Goal: Task Accomplishment & Management: Use online tool/utility

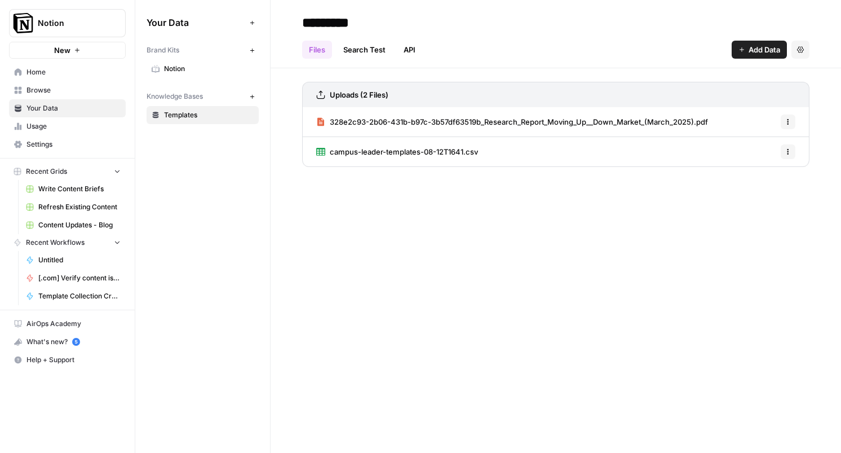
click at [175, 162] on div "Your Data Add Data Brand Kits New Notion Knowledge Bases New Templates" at bounding box center [202, 226] width 135 height 453
click at [787, 117] on button "Options" at bounding box center [788, 121] width 15 height 15
click at [80, 278] on span "[.com] Verify content is discoverable / indexed" at bounding box center [79, 278] width 82 height 10
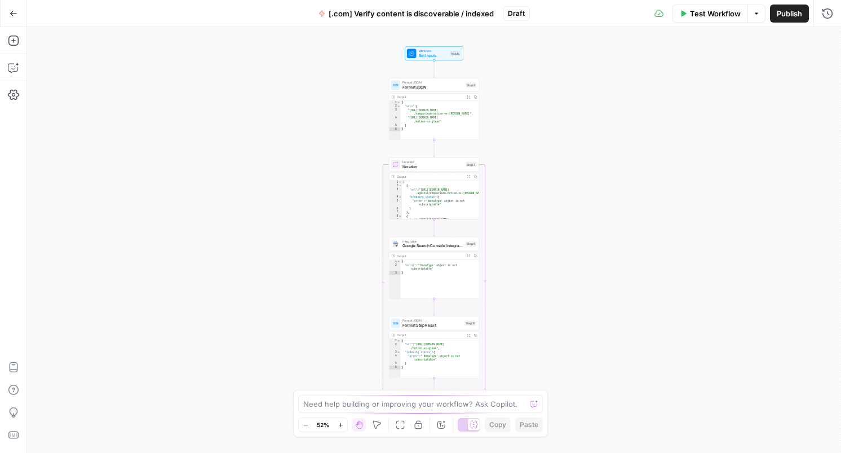
click at [725, 13] on span "Test Workflow" at bounding box center [715, 13] width 51 height 11
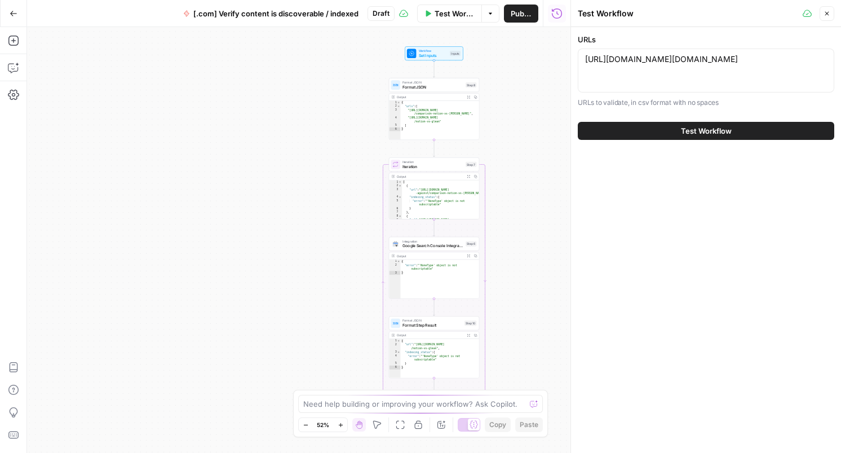
click at [685, 131] on span "Test Workflow" at bounding box center [706, 130] width 51 height 11
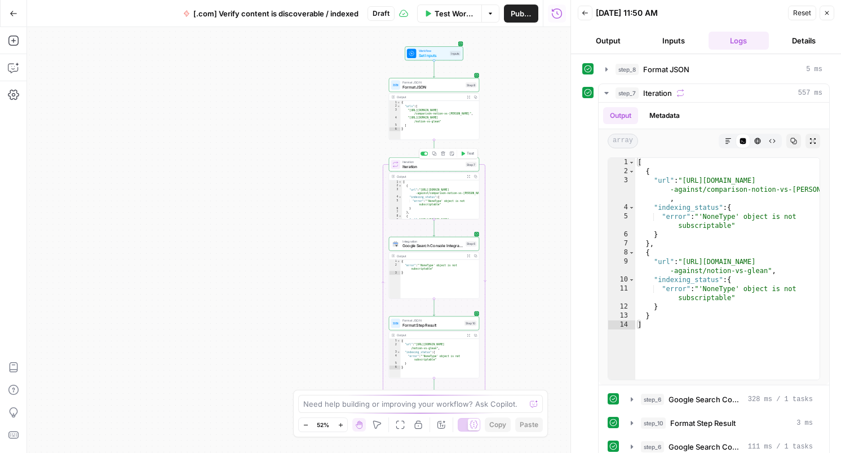
click at [430, 164] on span "Iteration" at bounding box center [433, 167] width 61 height 6
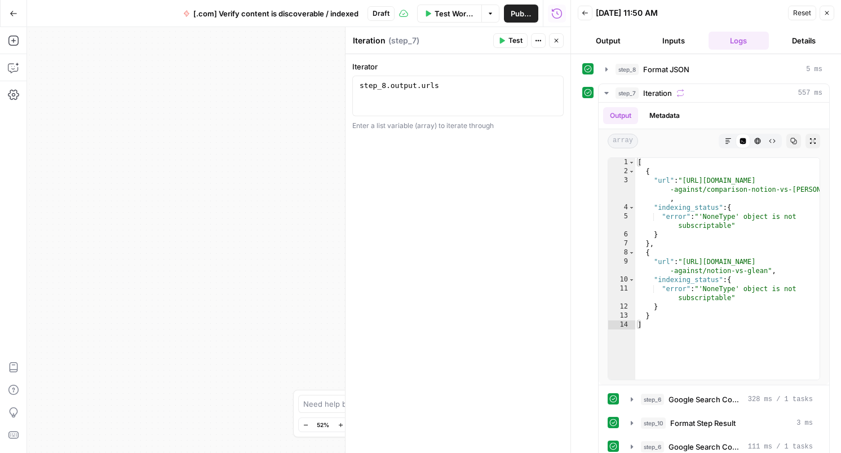
click at [535, 41] on icon "button" at bounding box center [538, 40] width 7 height 7
click at [560, 43] on button "Close" at bounding box center [556, 40] width 15 height 15
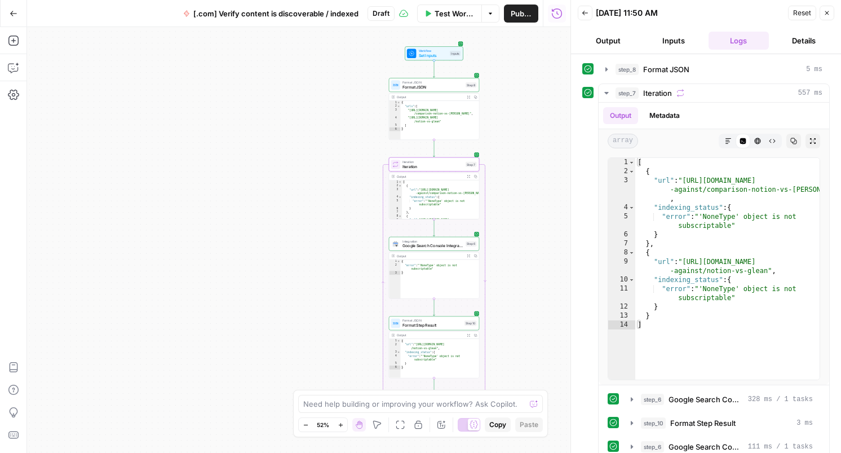
click at [445, 247] on span "Google Search Console Integration" at bounding box center [433, 246] width 61 height 6
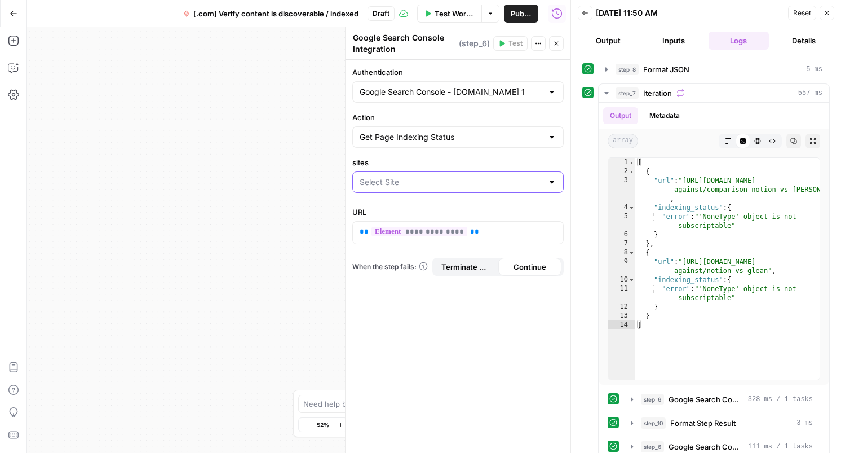
click at [451, 178] on input "sites" at bounding box center [451, 182] width 183 height 11
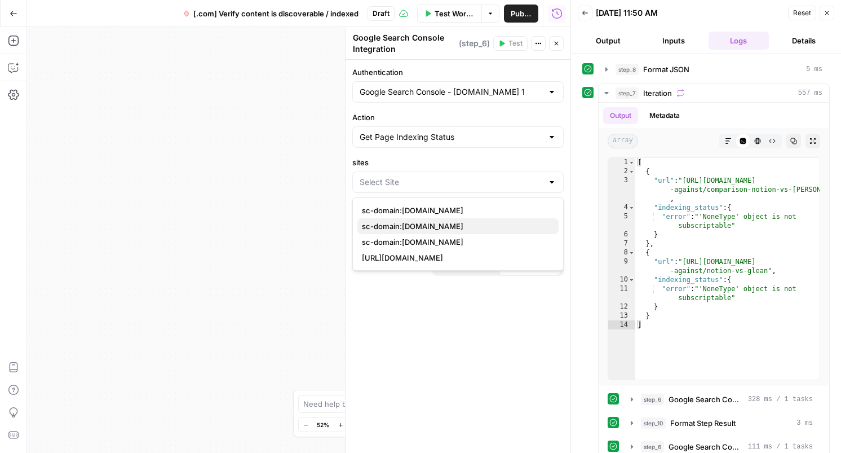
click at [427, 222] on span "sc-domain:[DOMAIN_NAME]" at bounding box center [456, 225] width 188 height 11
type input "sc-domain:[DOMAIN_NAME]"
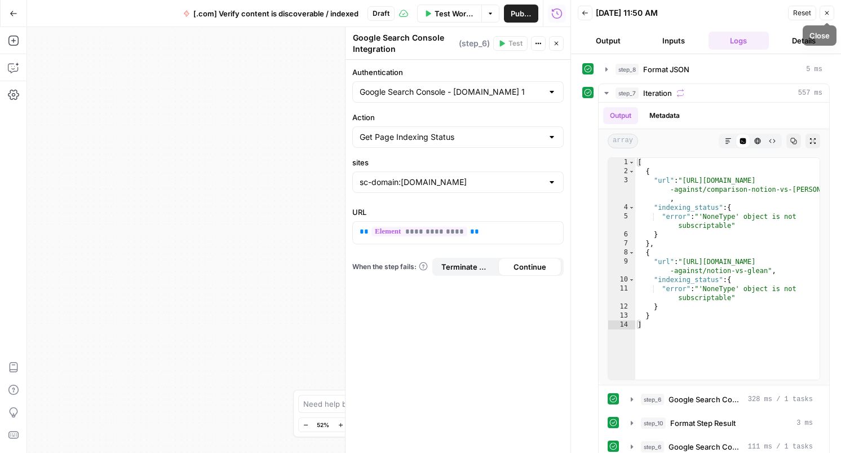
click at [802, 16] on span "Reset" at bounding box center [802, 13] width 18 height 10
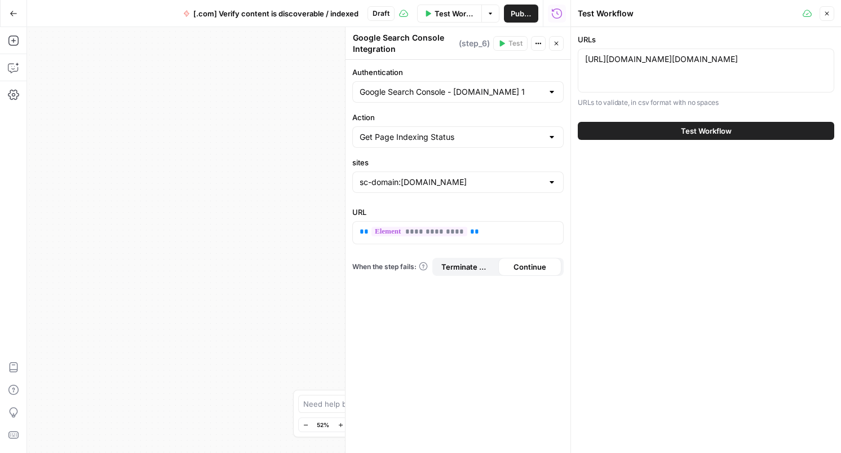
click at [738, 128] on button "Test Workflow" at bounding box center [706, 131] width 257 height 18
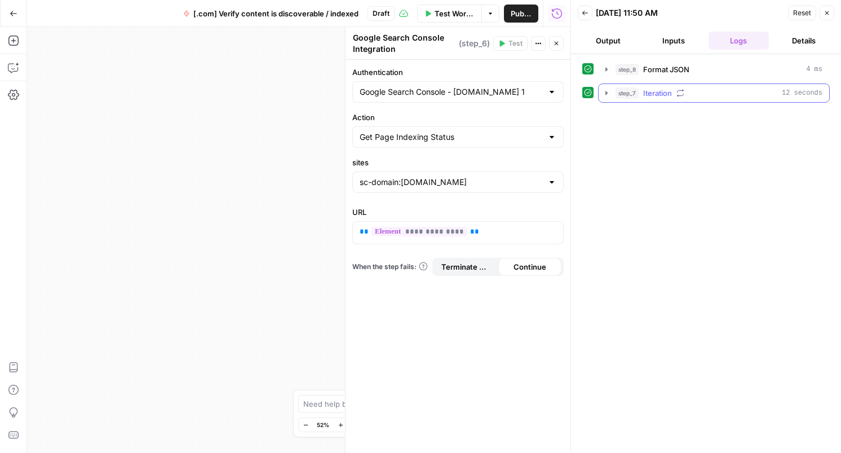
click at [608, 96] on icon "button" at bounding box center [606, 93] width 9 height 9
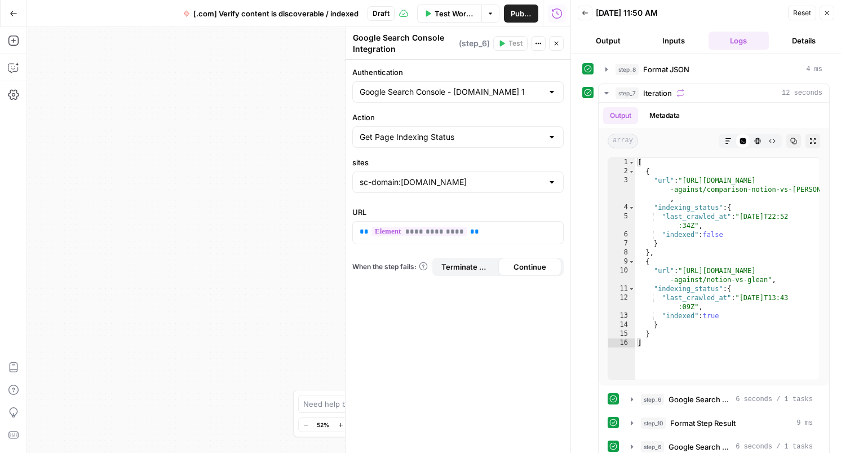
click at [828, 15] on icon "button" at bounding box center [827, 13] width 7 height 7
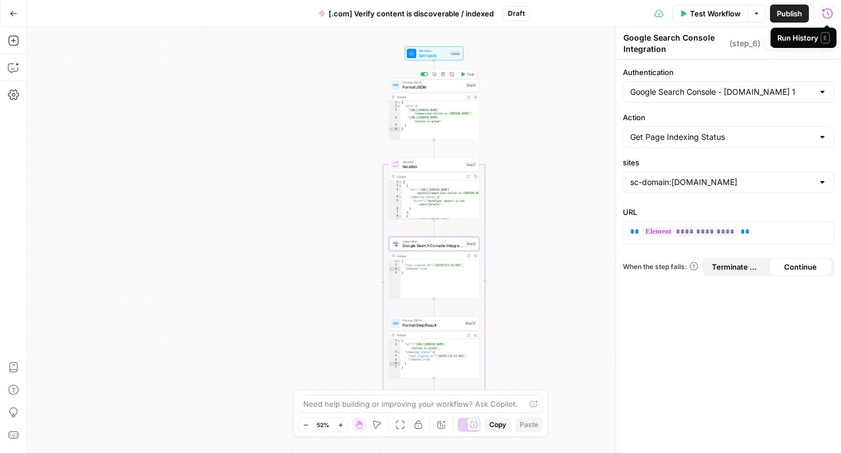
click at [471, 89] on div "Format JSON Format JSON Step 8 Copy step Delete step Add Note Test" at bounding box center [434, 85] width 86 height 10
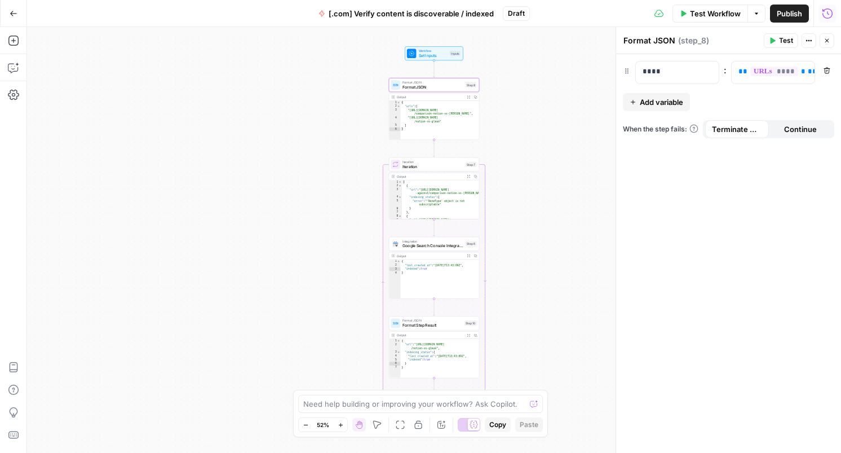
click at [685, 39] on span "( step_8 )" at bounding box center [693, 40] width 31 height 11
click at [810, 39] on icon "button" at bounding box center [809, 40] width 7 height 7
click at [659, 32] on header "Format JSON Format JSON ( step_8 ) Test Actions Close" at bounding box center [728, 40] width 225 height 27
click at [544, 139] on div "Workflow Set Inputs Inputs Format JSON Format JSON Step 8 Output Expand Output …" at bounding box center [434, 240] width 814 height 426
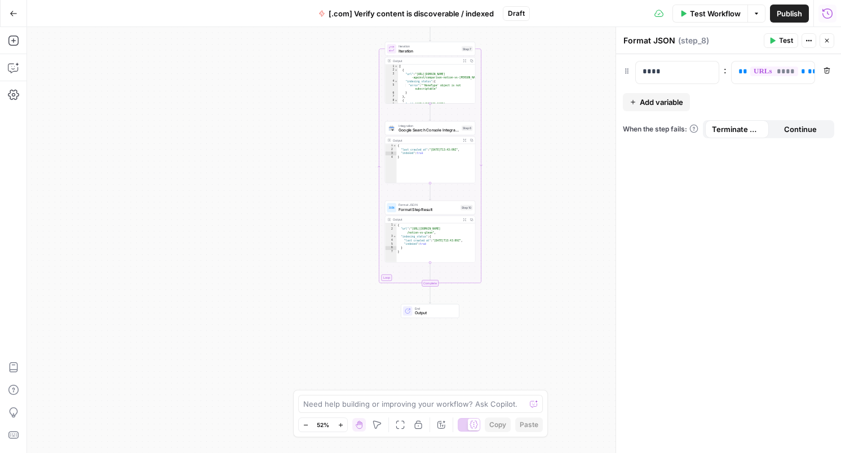
click at [422, 312] on span "Output" at bounding box center [434, 313] width 39 height 6
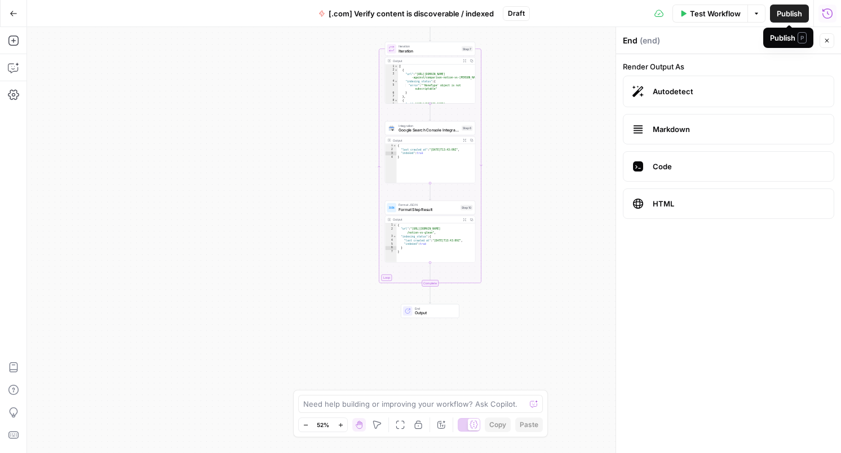
click at [792, 17] on span "Publish" at bounding box center [789, 13] width 25 height 11
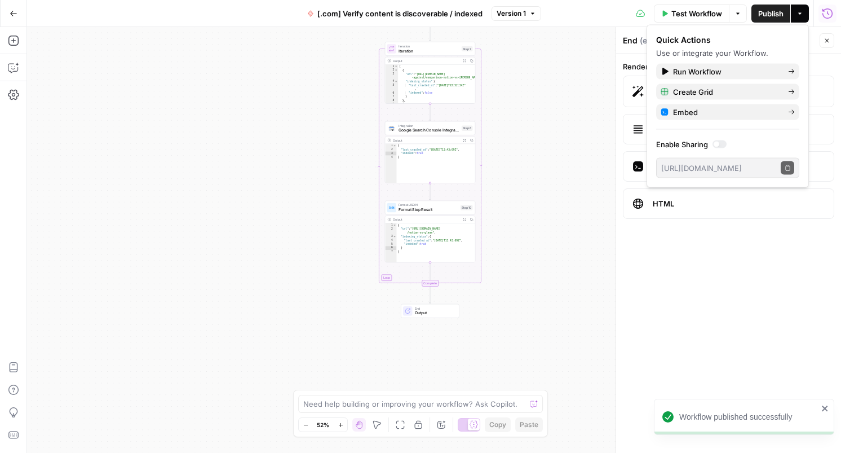
click at [831, 41] on button "Close" at bounding box center [827, 40] width 15 height 15
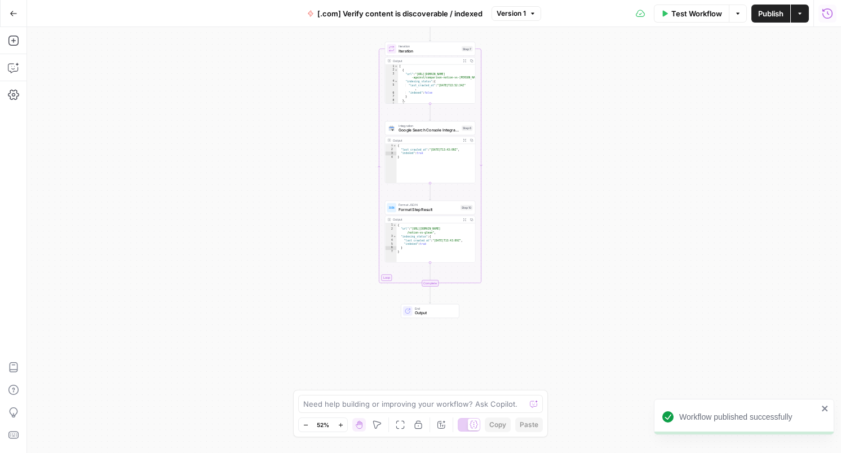
click at [11, 15] on icon "button" at bounding box center [14, 14] width 8 height 8
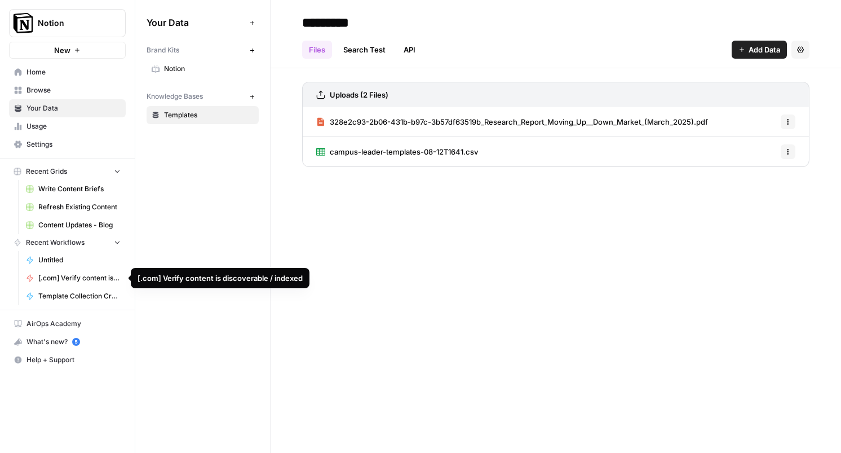
click at [85, 279] on span "[.com] Verify content is discoverable / indexed" at bounding box center [79, 278] width 82 height 10
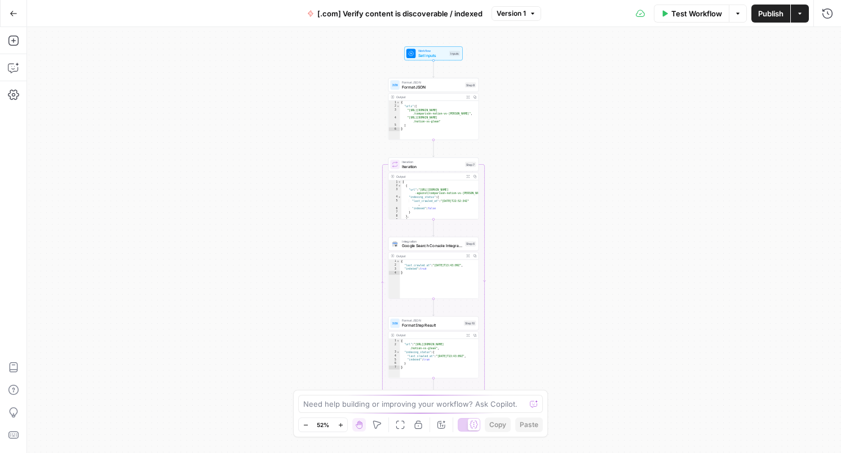
click at [736, 16] on icon "button" at bounding box center [738, 13] width 7 height 7
click at [533, 7] on button "Version 1" at bounding box center [517, 13] width 50 height 15
click at [532, 8] on button "Version 1" at bounding box center [517, 13] width 50 height 15
click at [15, 86] on button "Settings" at bounding box center [14, 95] width 18 height 18
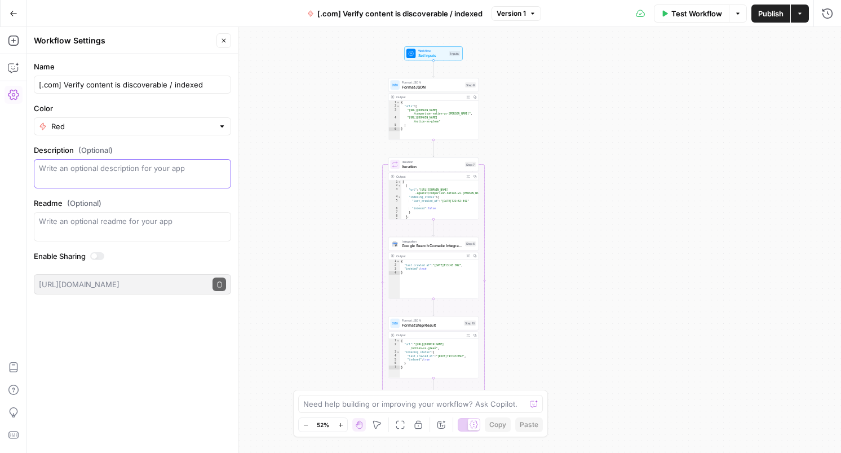
click at [182, 171] on textarea "Description (Optional)" at bounding box center [132, 173] width 187 height 23
click at [13, 18] on button "Go Back" at bounding box center [13, 13] width 20 height 20
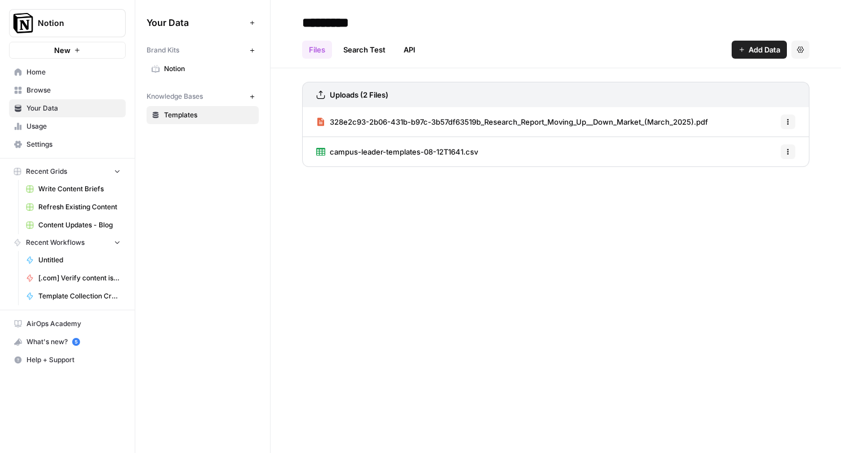
click at [41, 75] on span "Home" at bounding box center [74, 72] width 94 height 10
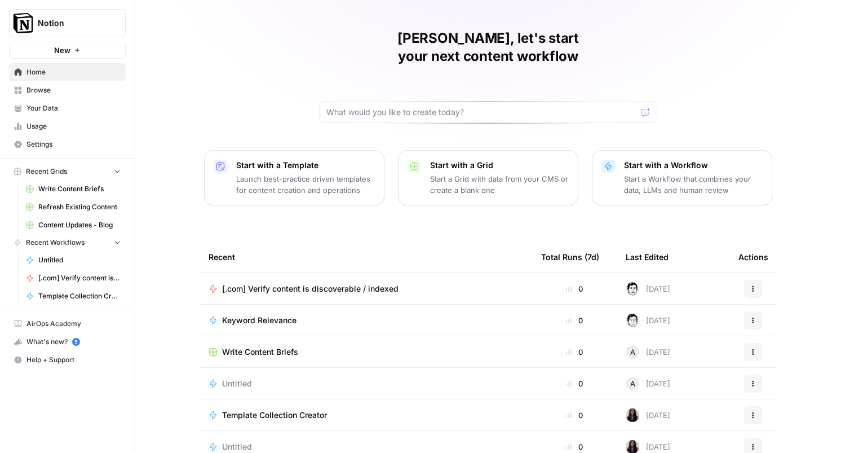
scroll to position [66, 0]
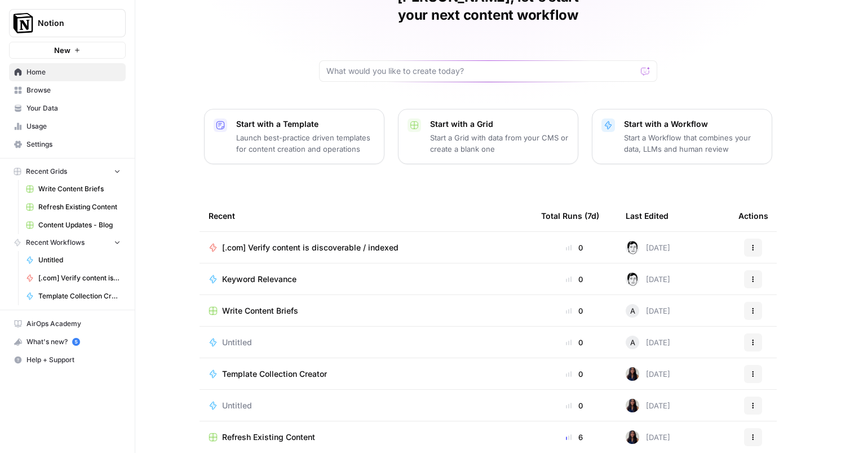
click at [749, 239] on button "Actions" at bounding box center [753, 248] width 18 height 18
click at [756, 244] on icon "button" at bounding box center [753, 247] width 7 height 7
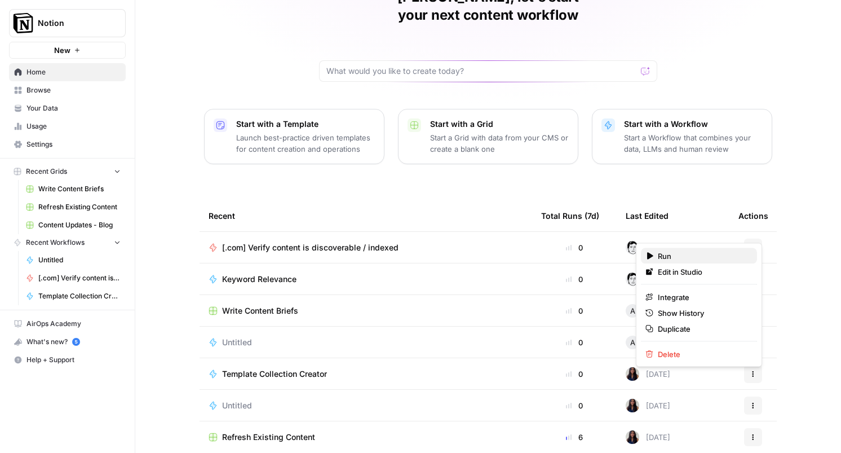
click at [717, 252] on span "Run" at bounding box center [703, 255] width 90 height 11
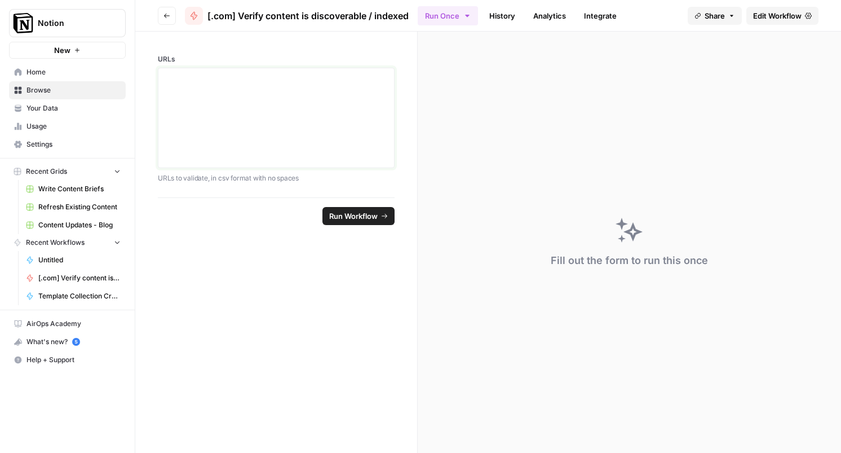
click at [255, 94] on div at bounding box center [276, 118] width 222 height 90
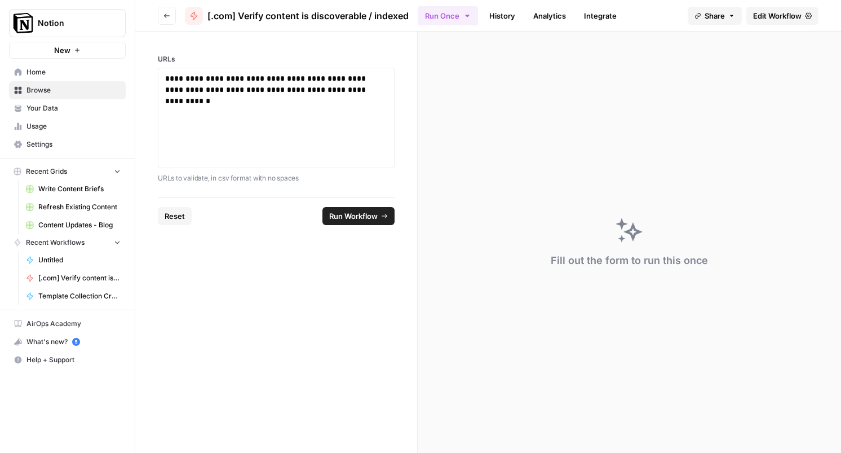
click at [377, 211] on span "Run Workflow" at bounding box center [353, 215] width 48 height 11
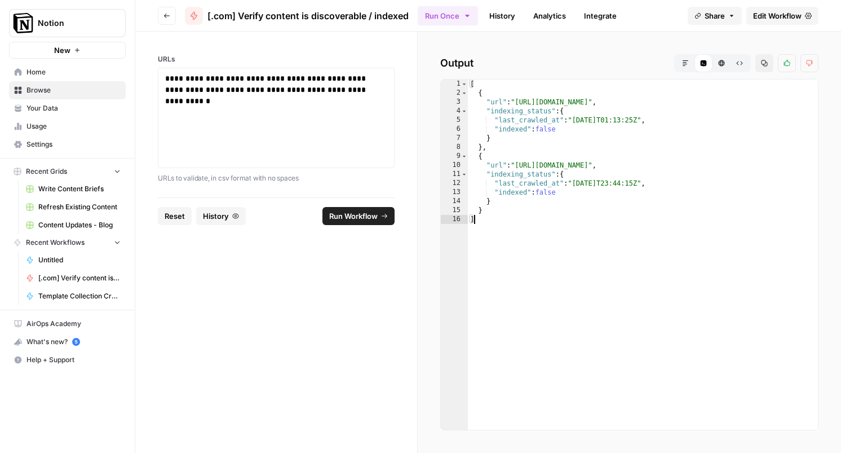
click at [605, 267] on div "[ { "url" : "[URL][DOMAIN_NAME]" , "indexing_status" : { "last_crawled_at" : "[…" at bounding box center [643, 264] width 350 height 368
drag, startPoint x: 519, startPoint y: 101, endPoint x: 745, endPoint y: 104, distance: 225.6
click at [745, 104] on div "[ { "url" : "[URL][DOMAIN_NAME]" , "indexing_status" : { "last_crawled_at" : "[…" at bounding box center [643, 264] width 350 height 368
type textarea "**********"
drag, startPoint x: 257, startPoint y: 79, endPoint x: 320, endPoint y: 73, distance: 62.8
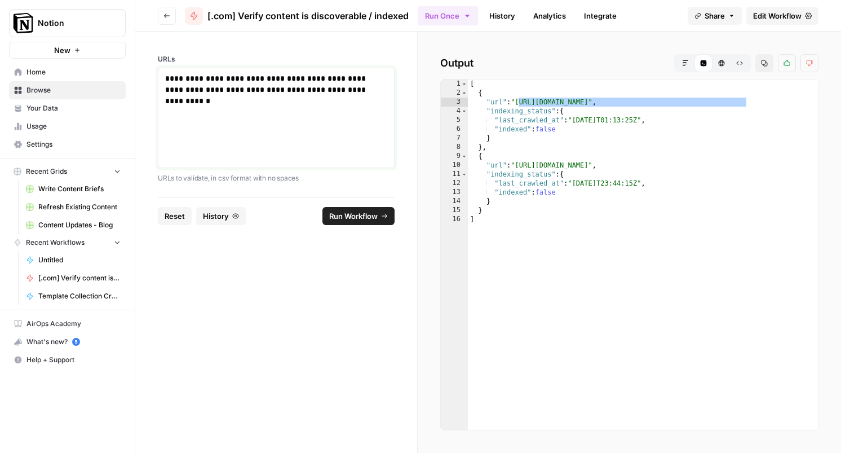
click at [320, 73] on p "**********" at bounding box center [276, 90] width 222 height 34
click at [327, 78] on p "**********" at bounding box center [276, 90] width 222 height 34
drag, startPoint x: 325, startPoint y: 78, endPoint x: 191, endPoint y: 89, distance: 134.7
click at [191, 89] on p "**********" at bounding box center [276, 90] width 222 height 34
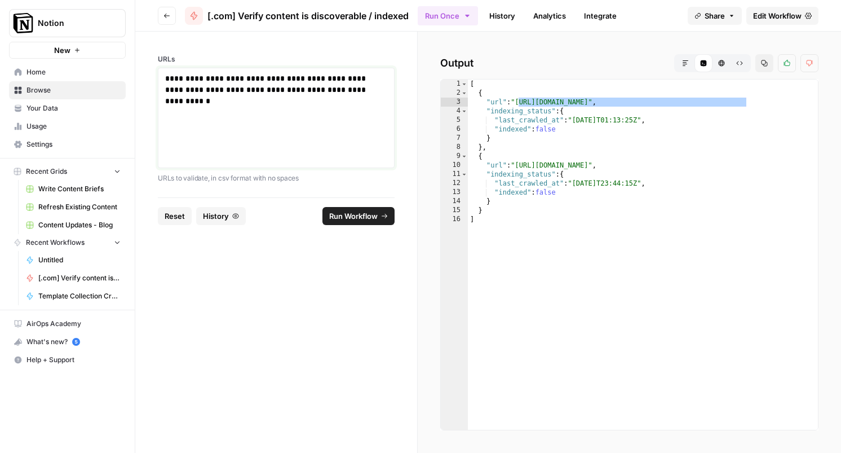
click at [191, 89] on p "**********" at bounding box center [276, 90] width 222 height 34
click at [222, 95] on p "**********" at bounding box center [276, 90] width 222 height 34
drag, startPoint x: 288, startPoint y: 91, endPoint x: 284, endPoint y: 103, distance: 12.7
click at [284, 103] on p "**********" at bounding box center [276, 90] width 222 height 34
click at [371, 217] on span "Run Workflow" at bounding box center [353, 215] width 48 height 11
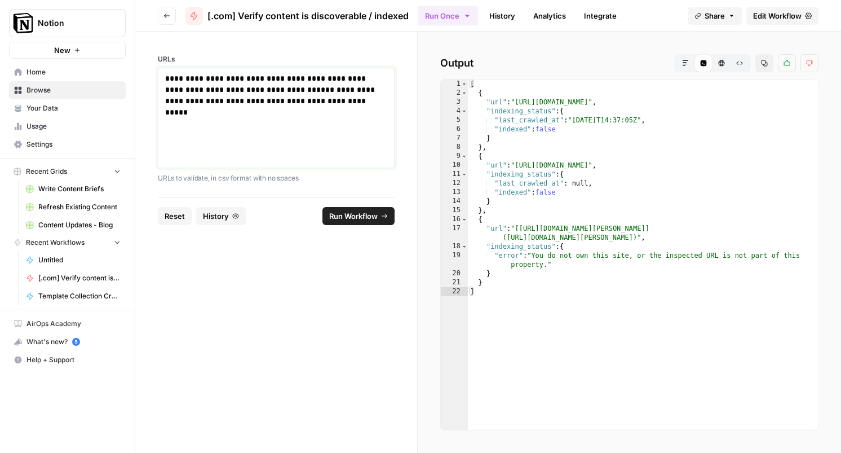
click at [385, 104] on p "**********" at bounding box center [276, 90] width 222 height 34
click at [217, 130] on div "**********" at bounding box center [276, 118] width 222 height 90
click at [765, 16] on span "Edit Workflow" at bounding box center [777, 15] width 48 height 11
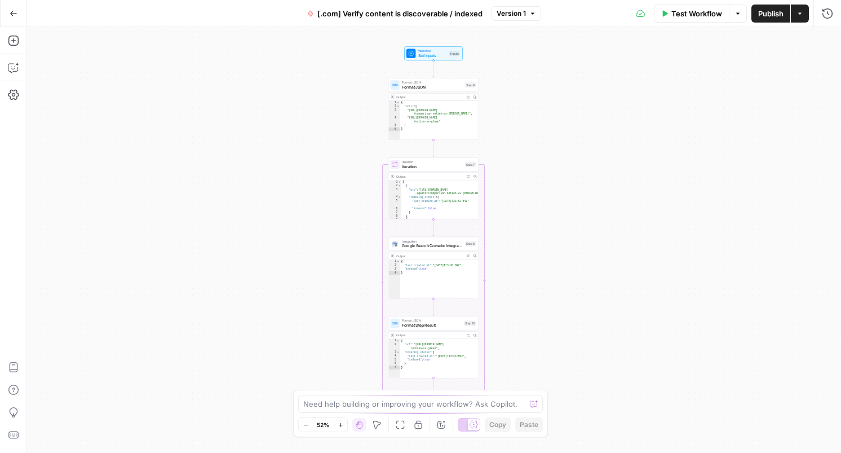
type textarea "**********"
click at [409, 198] on div "[ { "url" : "[URL][DOMAIN_NAME] -against/comparison-notion-vs-[PERSON_NAME]" , …" at bounding box center [439, 205] width 77 height 51
click at [418, 246] on span "Google Search Console Integration" at bounding box center [432, 246] width 61 height 6
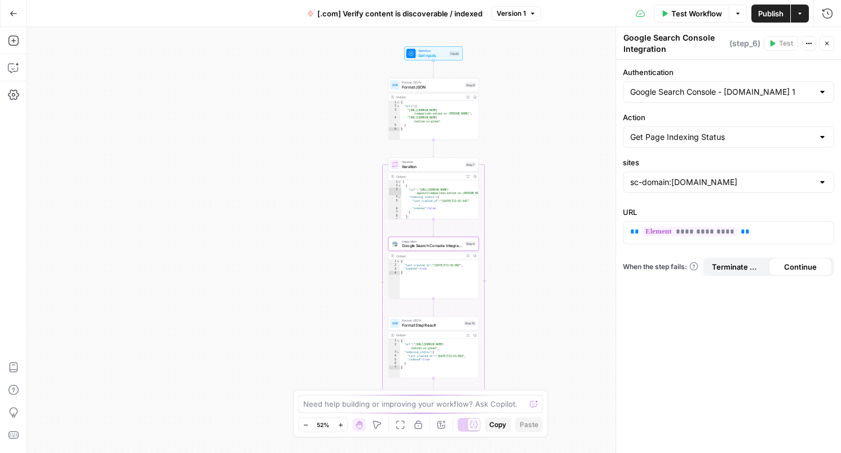
click at [691, 173] on div "sc-domain:[DOMAIN_NAME]" at bounding box center [728, 181] width 211 height 21
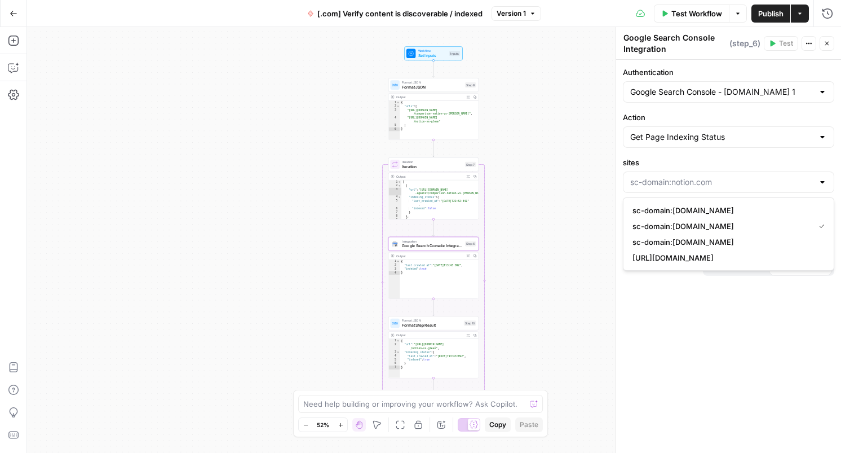
type input "sc-domain:[DOMAIN_NAME]"
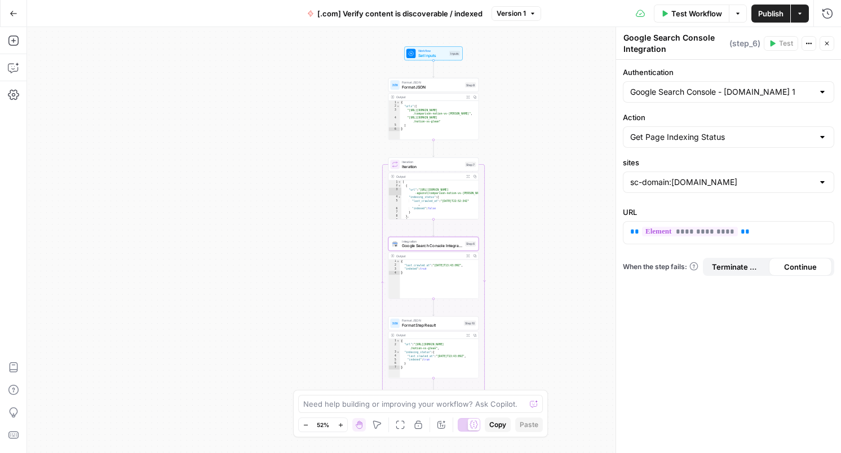
click at [695, 332] on div "**********" at bounding box center [728, 256] width 225 height 393
click at [694, 10] on span "Test Workflow" at bounding box center [697, 13] width 51 height 11
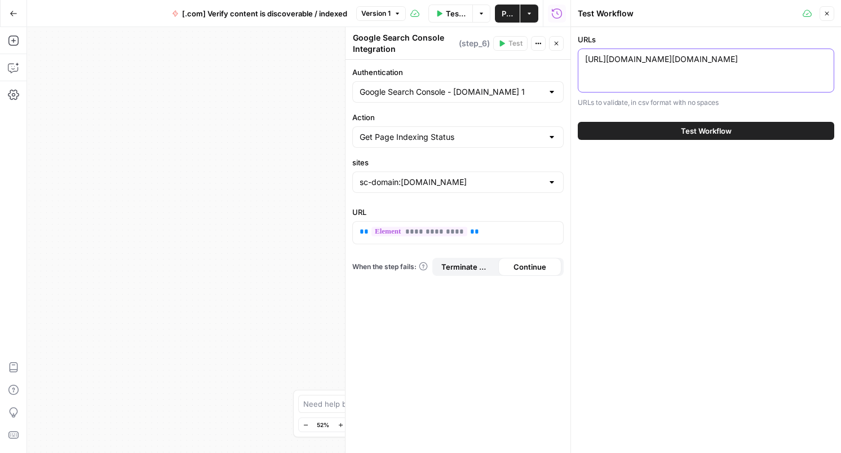
click at [636, 65] on textarea "[URL][DOMAIN_NAME][DOMAIN_NAME]" at bounding box center [706, 59] width 242 height 11
paste textarea "notion-vs-fireflies,[URL][DOMAIN_NAME][DOMAIN_NAME][PERSON_NAME]"
type textarea "[URL][DOMAIN_NAME][DOMAIN_NAME][DOMAIN_NAME][PERSON_NAME]"
click at [647, 138] on button "Test Workflow" at bounding box center [706, 131] width 257 height 18
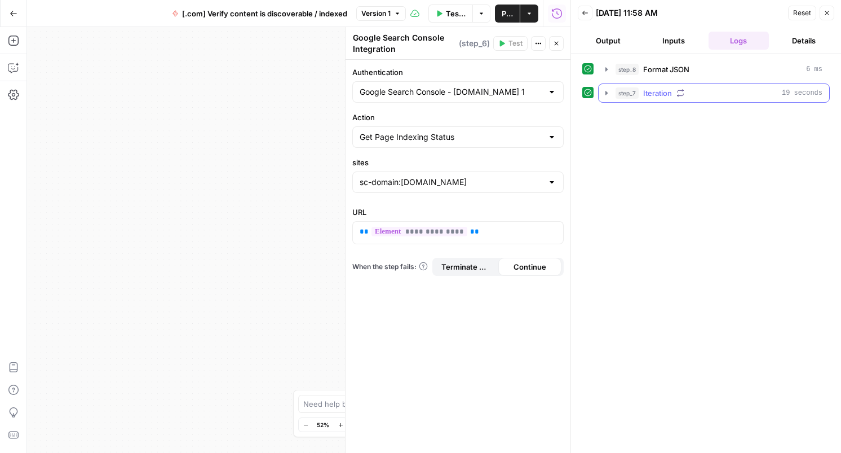
click at [604, 93] on icon "button" at bounding box center [606, 93] width 9 height 9
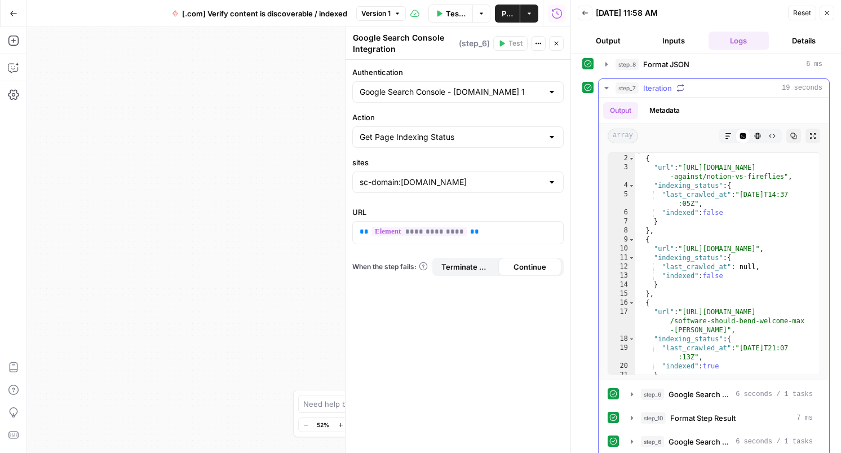
scroll to position [6, 0]
click at [12, 15] on icon "button" at bounding box center [14, 14] width 8 height 8
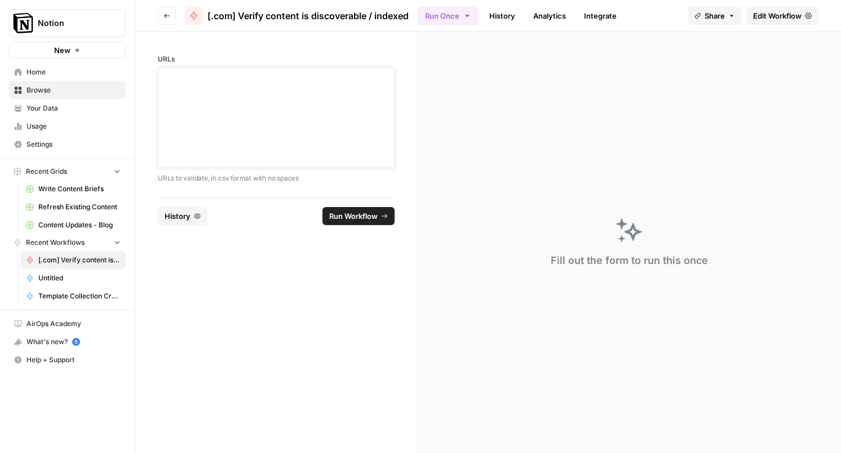
click at [247, 100] on div at bounding box center [276, 118] width 222 height 90
paste div
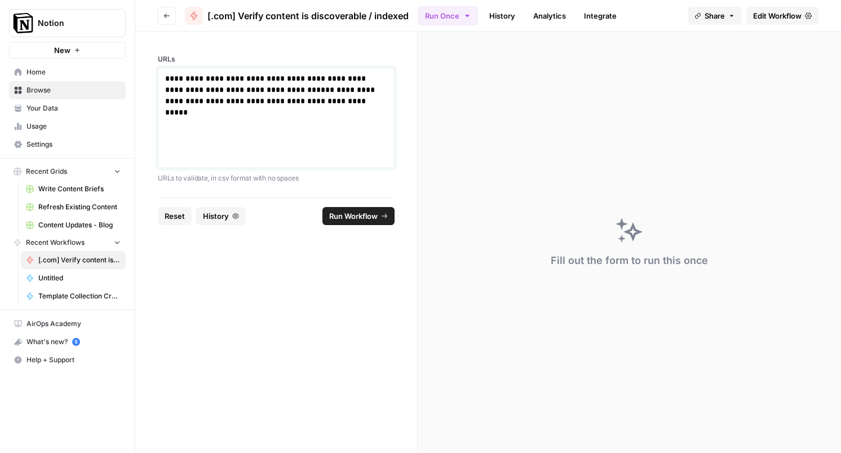
click at [303, 88] on p "**********" at bounding box center [276, 90] width 222 height 34
click at [341, 217] on span "Run Workflow" at bounding box center [353, 215] width 48 height 11
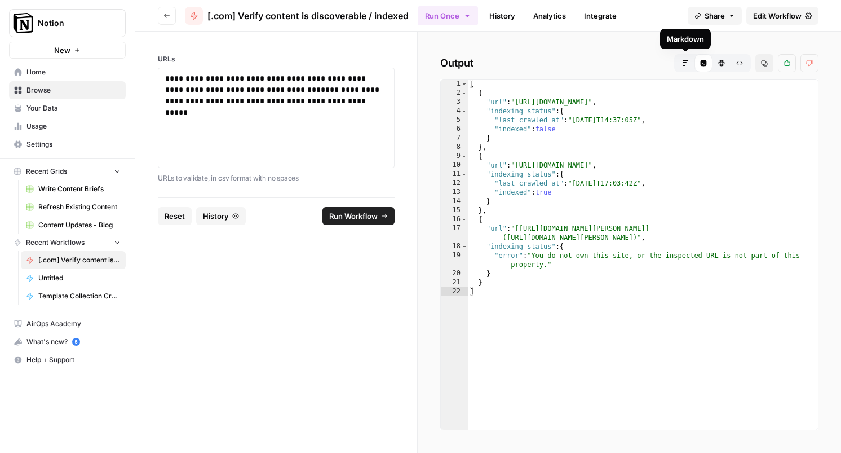
click at [685, 60] on icon "button" at bounding box center [686, 63] width 6 height 6
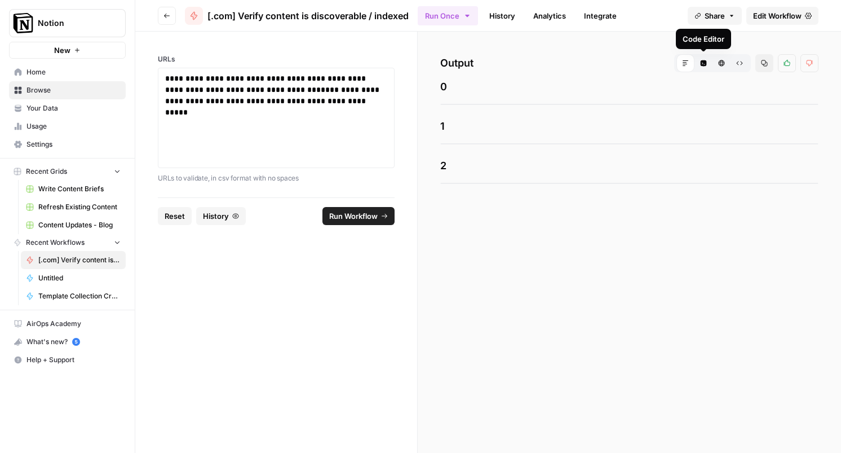
click at [696, 61] on button "Code Editor" at bounding box center [704, 63] width 18 height 18
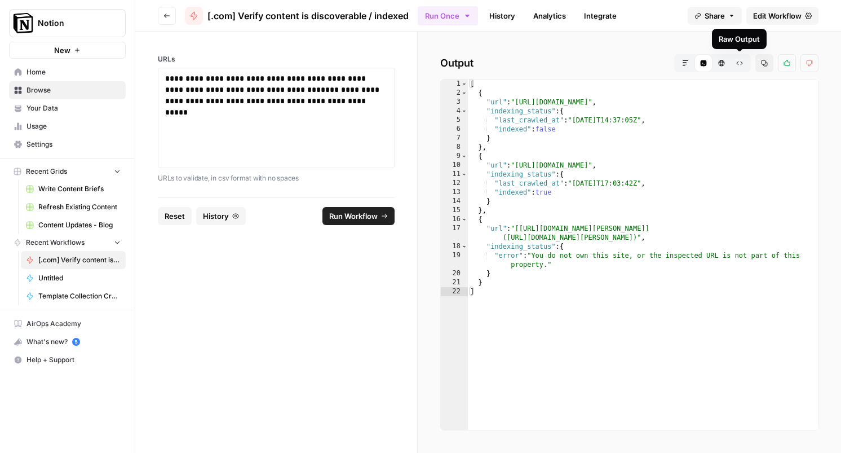
click at [734, 65] on button "Raw Output" at bounding box center [740, 63] width 18 height 18
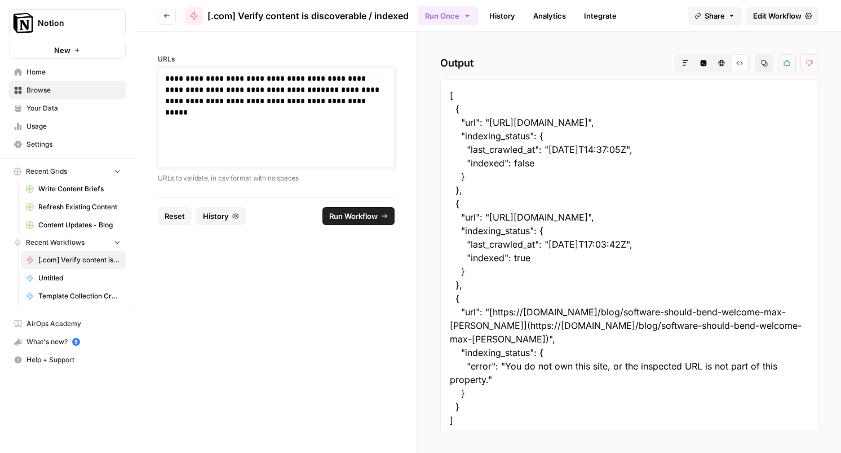
drag, startPoint x: 191, startPoint y: 89, endPoint x: 323, endPoint y: 81, distance: 132.2
click at [323, 81] on p "**********" at bounding box center [276, 90] width 222 height 34
drag, startPoint x: 258, startPoint y: 81, endPoint x: 191, endPoint y: 86, distance: 66.7
click at [191, 86] on p "**********" at bounding box center [276, 90] width 222 height 34
copy p "**********"
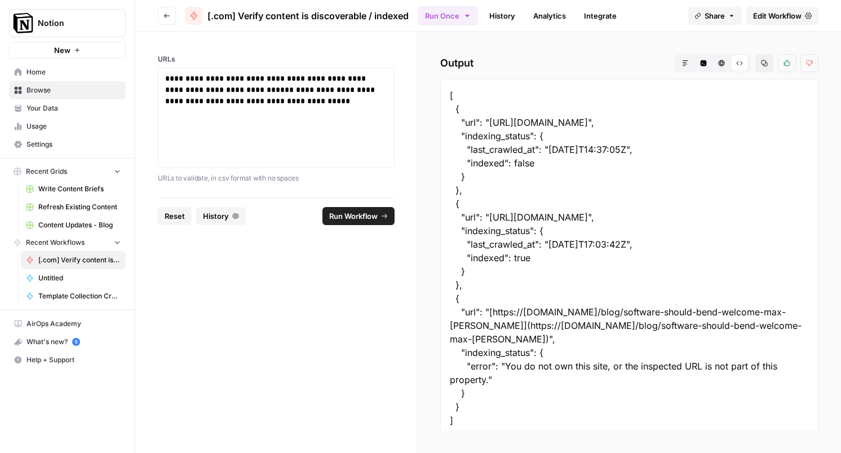
click at [352, 221] on span "Run Workflow" at bounding box center [353, 215] width 48 height 11
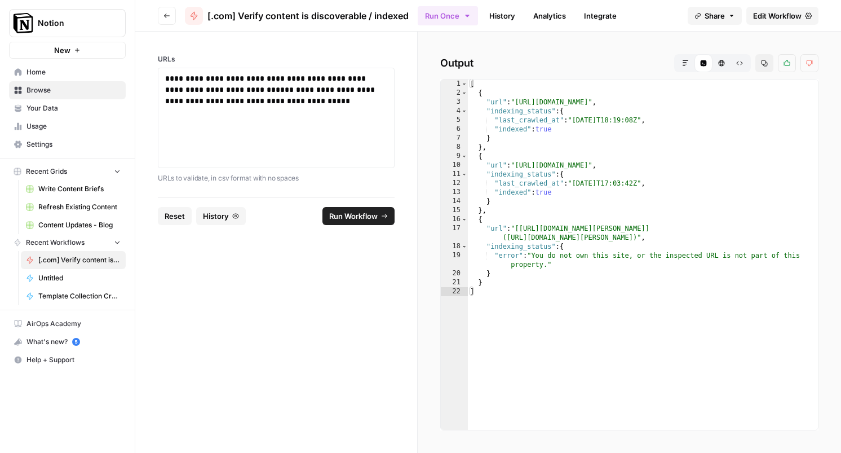
type textarea "**********"
click at [601, 240] on div "[ { "url" : "[URL][DOMAIN_NAME]" , "indexing_status" : { "last_crawled_at" : "[…" at bounding box center [643, 264] width 350 height 368
click at [268, 107] on div "**********" at bounding box center [276, 118] width 222 height 90
click at [758, 16] on span "Edit Workflow" at bounding box center [777, 15] width 48 height 11
click at [346, 213] on span "Run Workflow" at bounding box center [353, 215] width 48 height 11
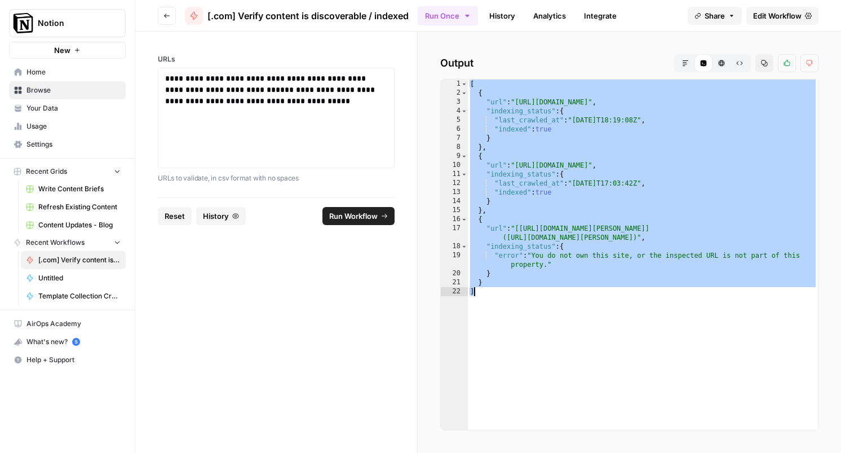
drag, startPoint x: 470, startPoint y: 84, endPoint x: 486, endPoint y: 301, distance: 217.1
click at [486, 301] on div "[ { "url" : "[URL][DOMAIN_NAME]" , "indexing_status" : { "last_crawled_at" : "[…" at bounding box center [643, 264] width 350 height 368
type textarea "* *"
click at [576, 328] on div "[ { "url" : "[URL][DOMAIN_NAME]" , "indexing_status" : { "last_crawled_at" : "[…" at bounding box center [643, 264] width 350 height 368
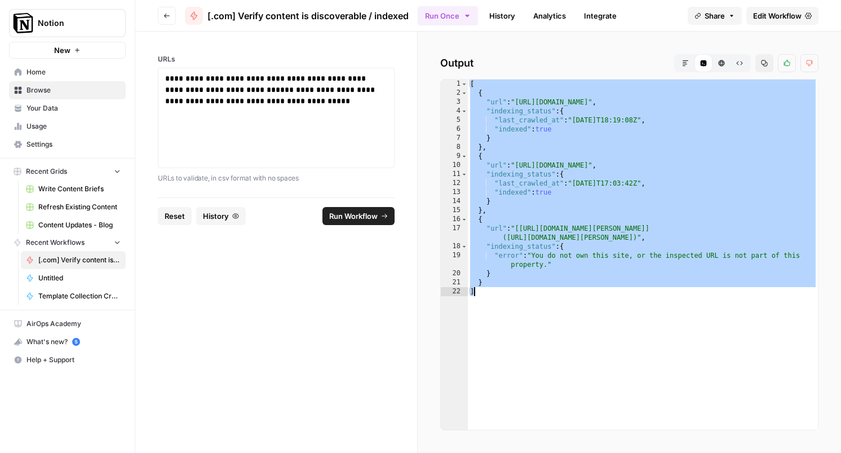
click at [576, 328] on div "[ { "url" : "[URL][DOMAIN_NAME]" , "indexing_status" : { "last_crawled_at" : "[…" at bounding box center [643, 264] width 350 height 368
click at [387, 337] on form "**********" at bounding box center [276, 242] width 283 height 421
click at [462, 43] on div "Output Markdown Code Editor HTML Viewer Raw Output Copy Thumbs up Thumbs down *…" at bounding box center [629, 242] width 423 height 421
click at [276, 105] on p "**********" at bounding box center [276, 90] width 222 height 34
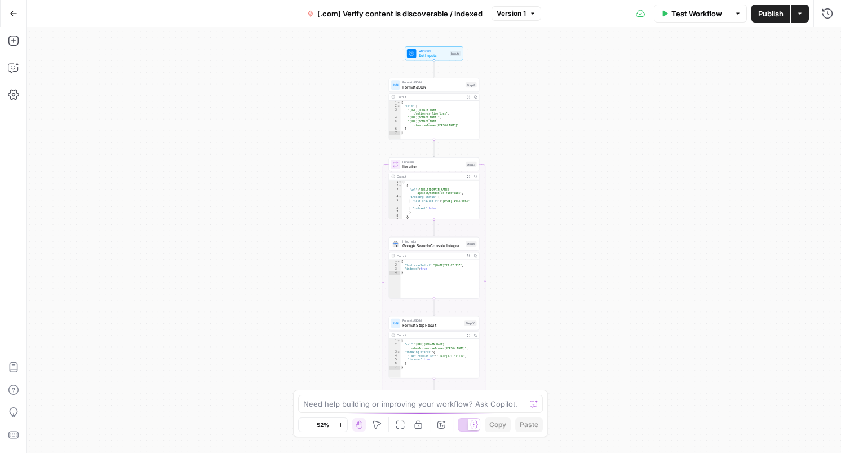
click at [705, 20] on button "Test Workflow" at bounding box center [692, 14] width 76 height 18
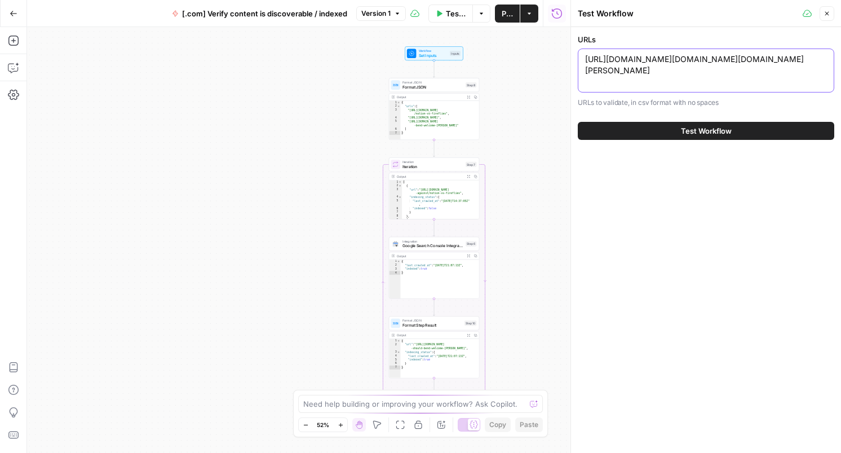
click at [668, 73] on textarea "[URL][DOMAIN_NAME][DOMAIN_NAME][DOMAIN_NAME][PERSON_NAME]" at bounding box center [706, 65] width 242 height 23
paste textarea "product/ai-meeting-notes,https://www.notion.com/notes"
type textarea "https://www.notion.com/product/ai-meeting-notes,https://www.notion.com/notes,ht…"
click at [657, 136] on button "Test Workflow" at bounding box center [706, 131] width 257 height 18
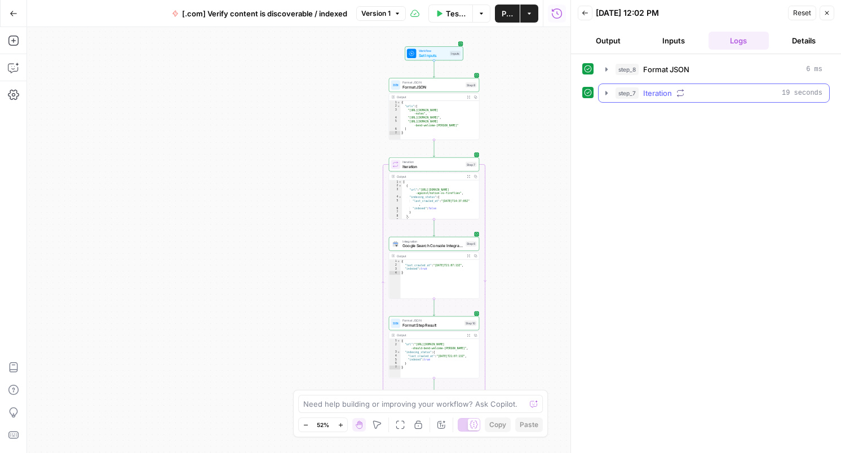
click at [614, 91] on button "step_7 Iteration 19 seconds" at bounding box center [714, 93] width 231 height 18
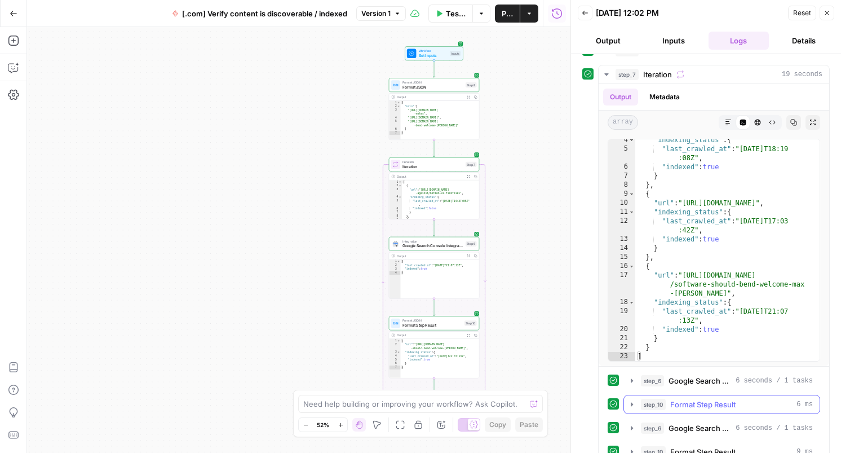
scroll to position [11, 0]
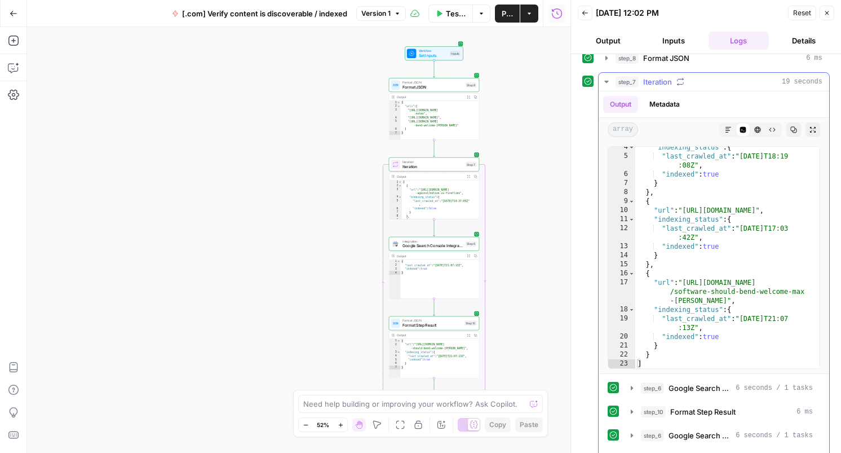
click at [671, 99] on button "Metadata" at bounding box center [665, 104] width 44 height 17
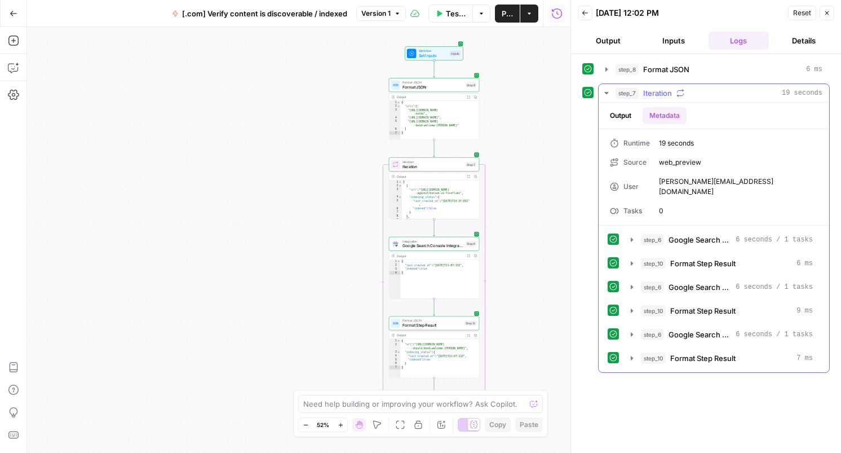
click at [629, 115] on button "Output" at bounding box center [620, 115] width 35 height 17
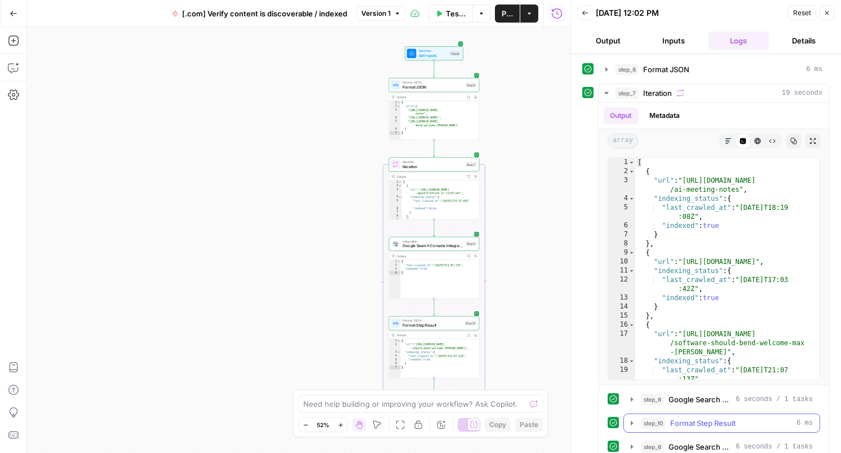
click at [678, 423] on span "Format Step Result" at bounding box center [702, 422] width 65 height 11
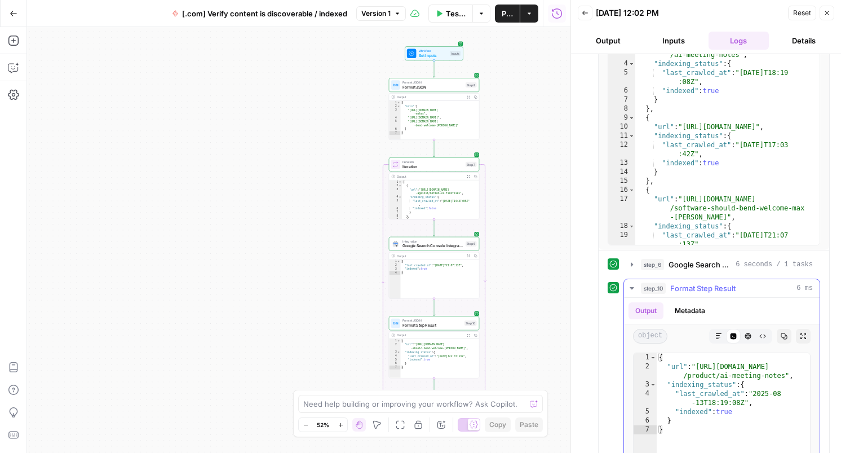
scroll to position [211, 0]
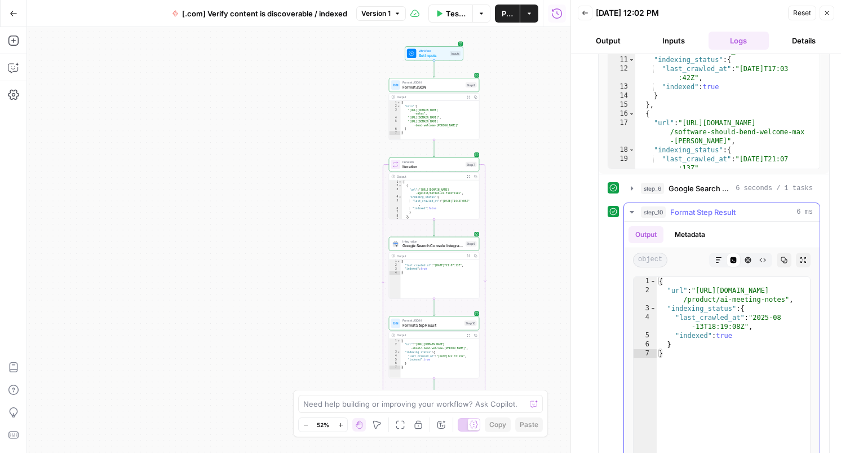
click at [631, 215] on icon "button" at bounding box center [632, 212] width 9 height 9
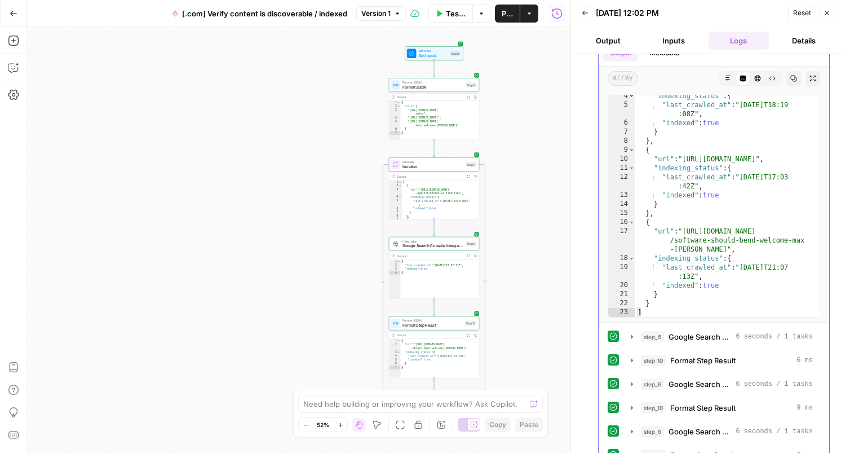
scroll to position [85, 0]
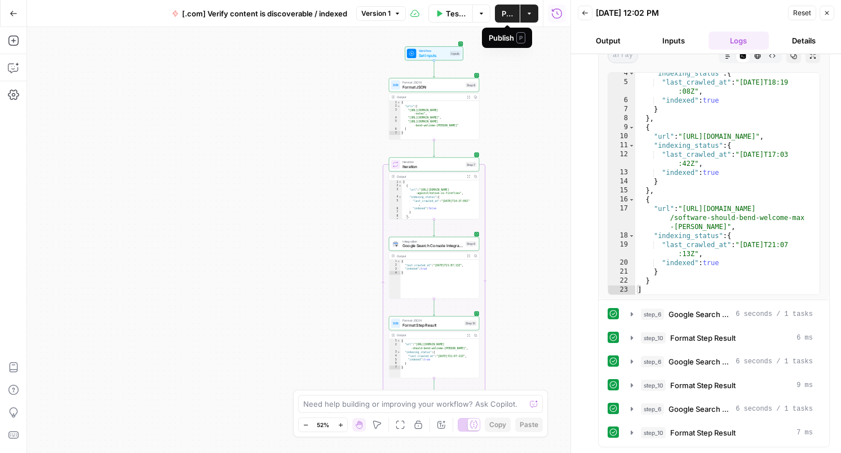
click at [528, 13] on icon "button" at bounding box center [529, 13] width 7 height 7
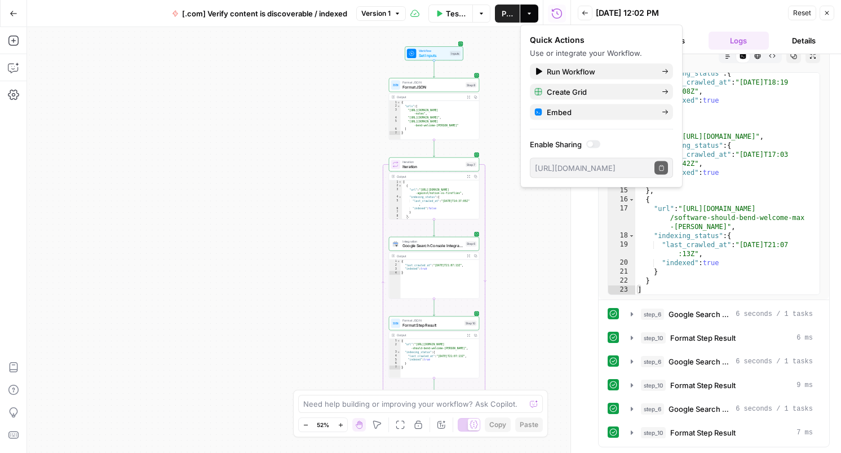
click at [528, 13] on icon "button" at bounding box center [529, 13] width 7 height 7
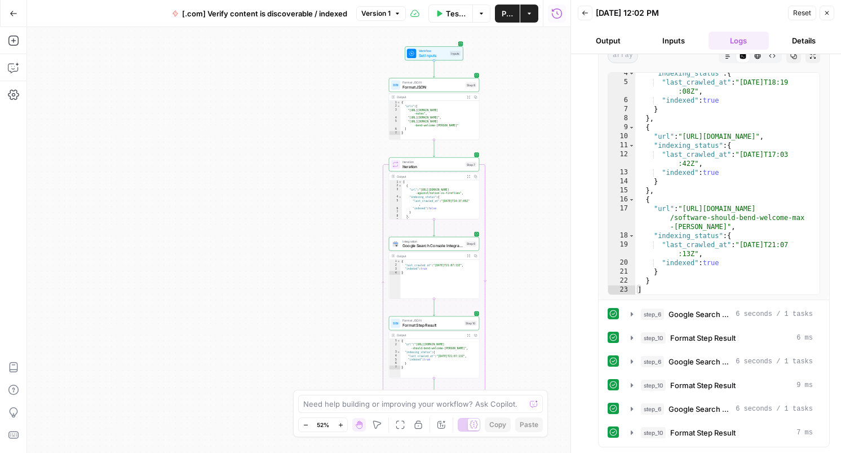
click at [503, 14] on span "Publish" at bounding box center [507, 13] width 11 height 11
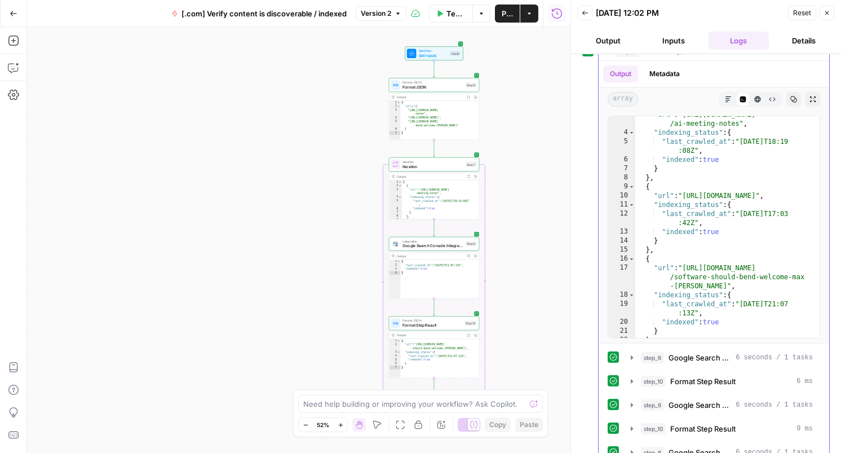
scroll to position [28, 0]
click at [814, 100] on icon "button" at bounding box center [813, 99] width 6 height 6
